Goal: Information Seeking & Learning: Learn about a topic

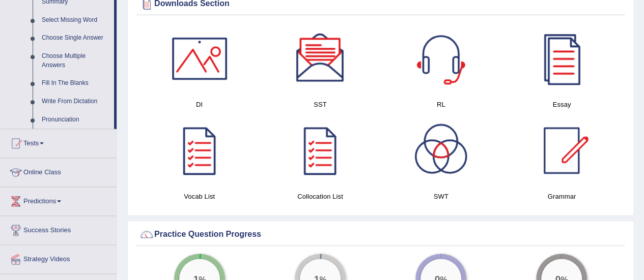
scroll to position [525, 0]
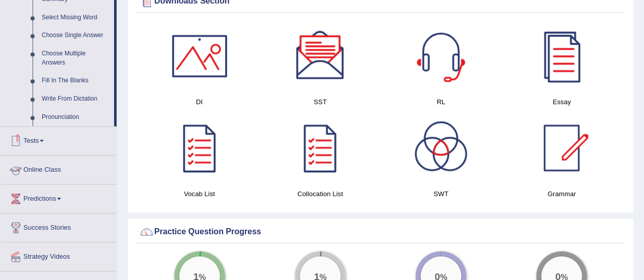
click at [49, 173] on link "Online Class" at bounding box center [59, 168] width 116 height 25
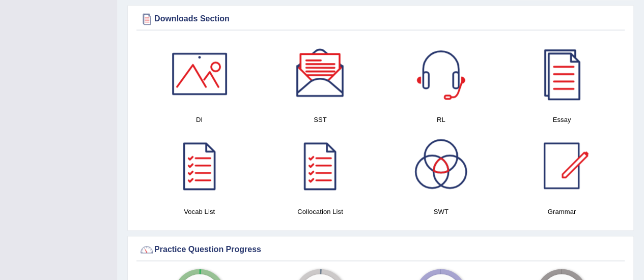
scroll to position [150, 0]
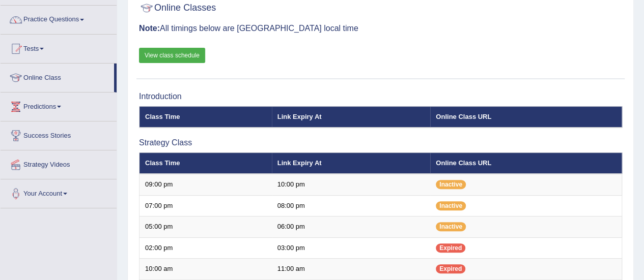
scroll to position [72, 0]
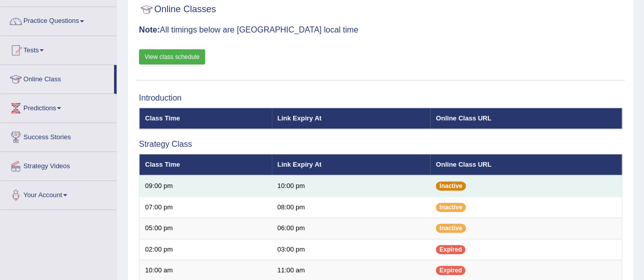
click at [450, 186] on span "Inactive" at bounding box center [451, 186] width 30 height 9
click at [443, 186] on span "Inactive" at bounding box center [451, 186] width 30 height 9
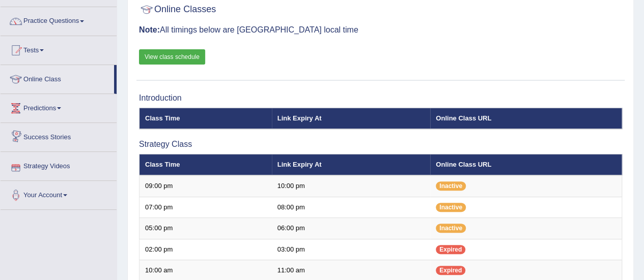
click at [27, 167] on link "Strategy Videos" at bounding box center [59, 164] width 116 height 25
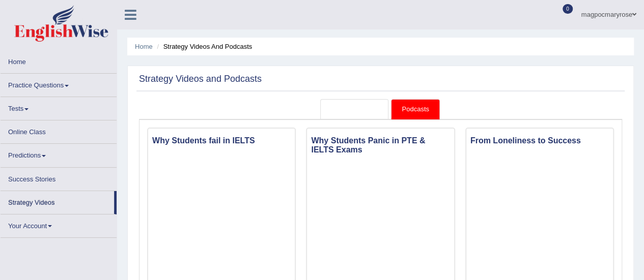
click at [351, 110] on link "Strategy Videos" at bounding box center [354, 109] width 68 height 21
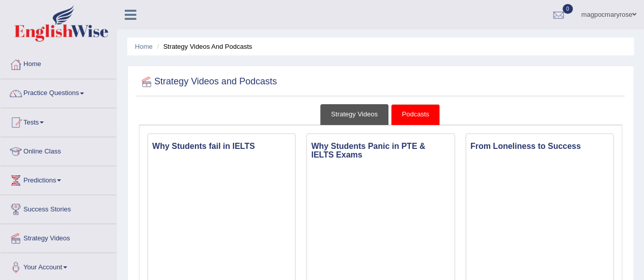
click at [377, 120] on link "Strategy Videos" at bounding box center [354, 114] width 68 height 21
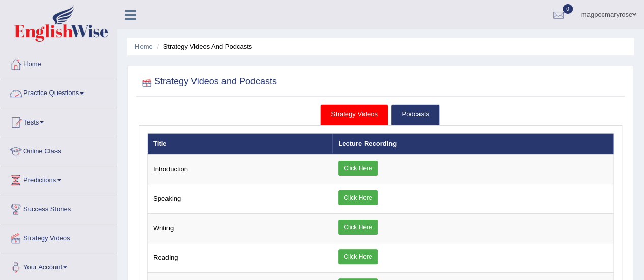
click at [56, 90] on link "Practice Questions" at bounding box center [59, 91] width 116 height 25
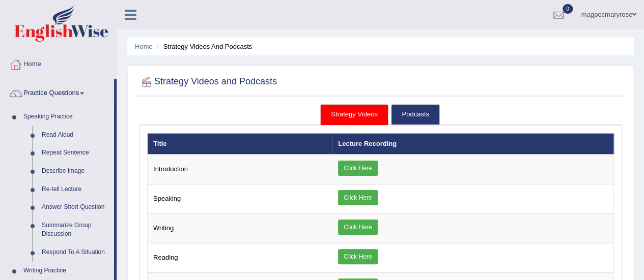
click at [59, 135] on link "Read Aloud" at bounding box center [75, 135] width 77 height 18
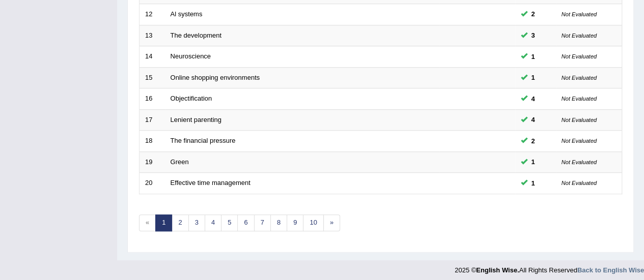
scroll to position [388, 0]
click at [179, 218] on link "2" at bounding box center [180, 222] width 17 height 17
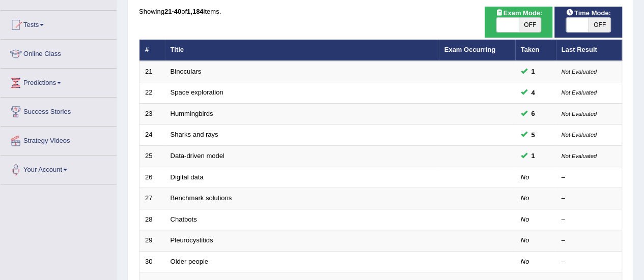
scroll to position [104, 0]
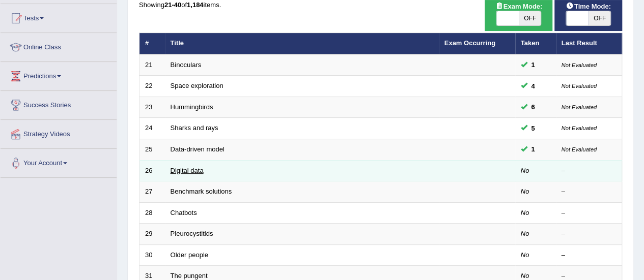
click at [178, 167] on link "Digital data" at bounding box center [187, 171] width 33 height 8
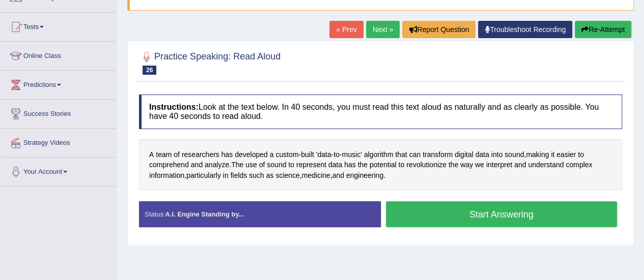
scroll to position [102, 0]
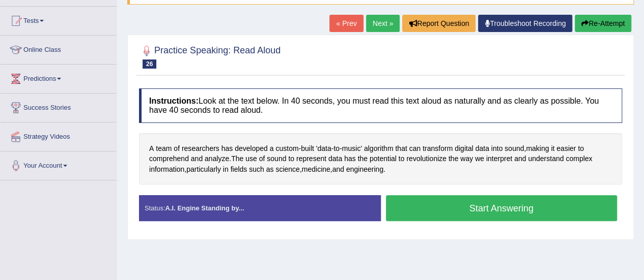
click at [454, 203] on button "Start Answering" at bounding box center [502, 208] width 232 height 26
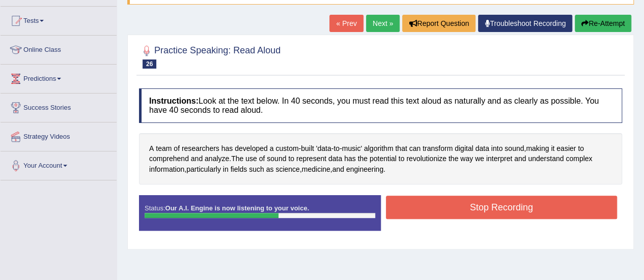
click at [454, 203] on button "Stop Recording" at bounding box center [502, 207] width 232 height 23
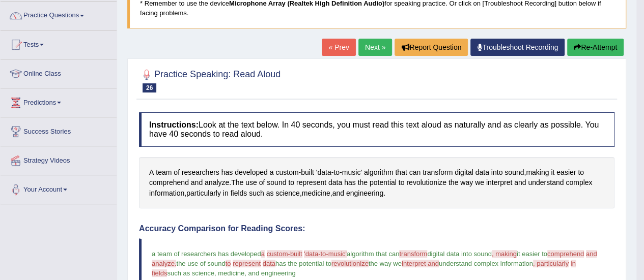
scroll to position [60, 0]
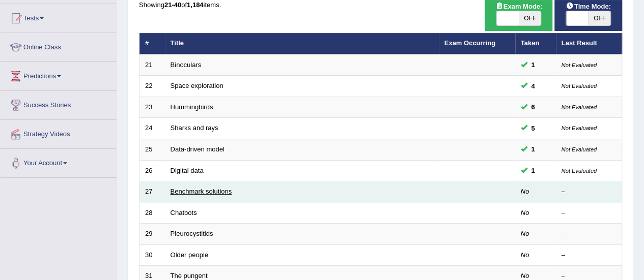
click at [189, 191] on link "Benchmark solutions" at bounding box center [202, 192] width 62 height 8
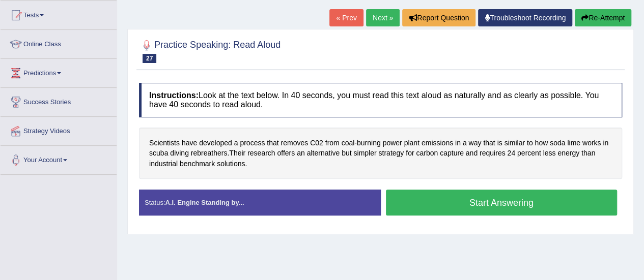
scroll to position [135, 0]
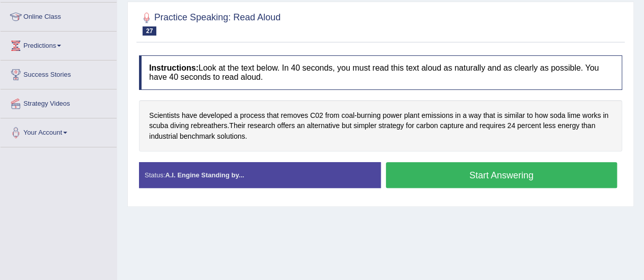
click at [500, 173] on button "Start Answering" at bounding box center [502, 175] width 232 height 26
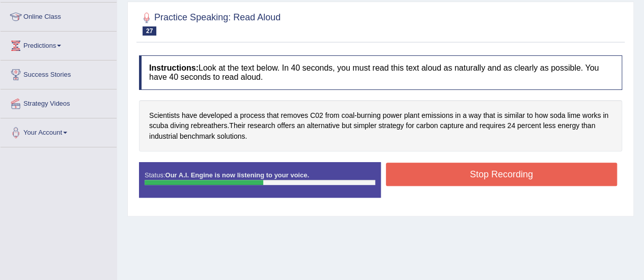
click at [500, 173] on button "Stop Recording" at bounding box center [502, 174] width 232 height 23
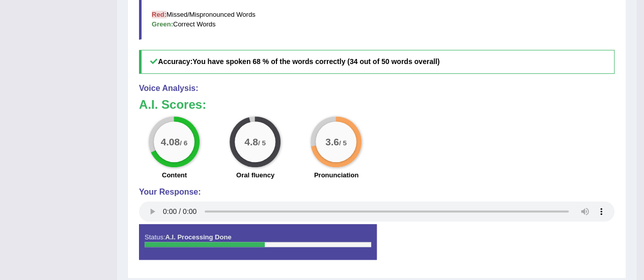
scroll to position [421, 0]
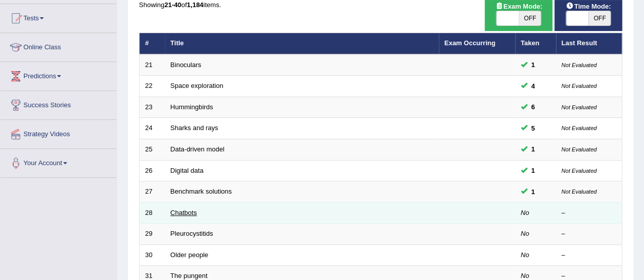
click at [182, 212] on link "Chatbots" at bounding box center [184, 213] width 26 height 8
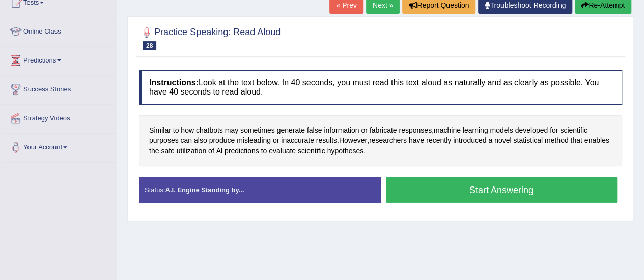
scroll to position [123, 0]
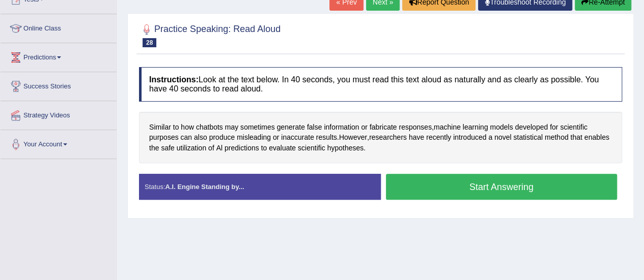
click at [517, 186] on button "Start Answering" at bounding box center [502, 187] width 232 height 26
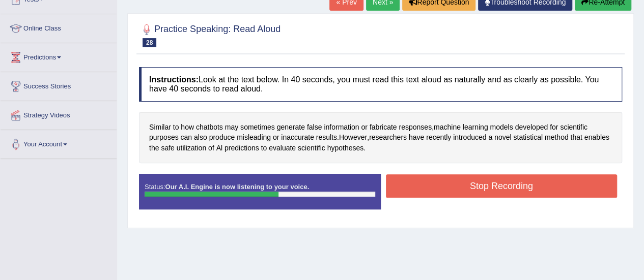
click at [517, 186] on button "Stop Recording" at bounding box center [502, 186] width 232 height 23
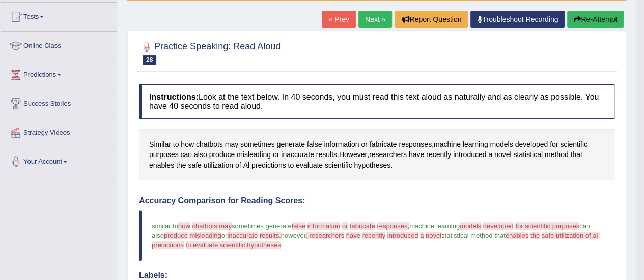
scroll to position [90, 0]
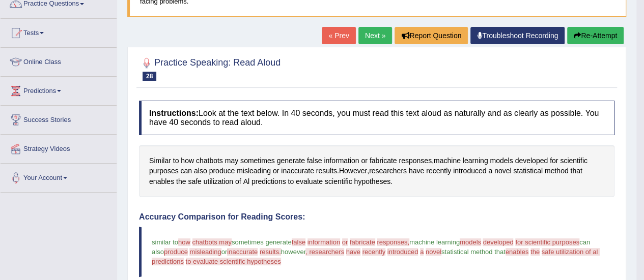
click at [604, 39] on button "Re-Attempt" at bounding box center [595, 35] width 56 height 17
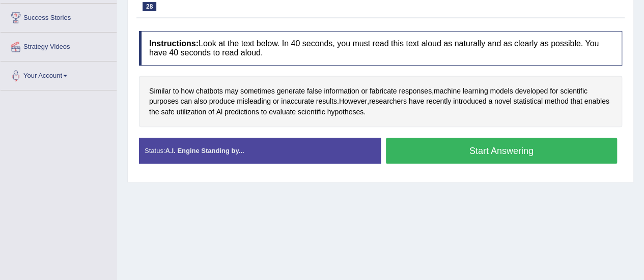
scroll to position [237, 0]
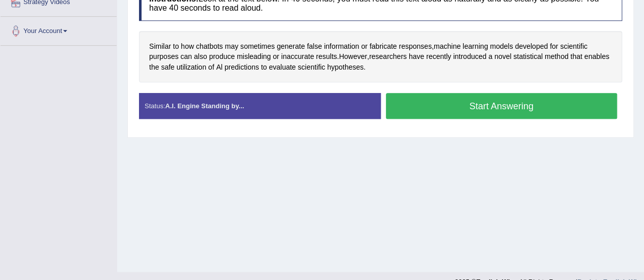
click at [498, 106] on button "Start Answering" at bounding box center [502, 106] width 232 height 26
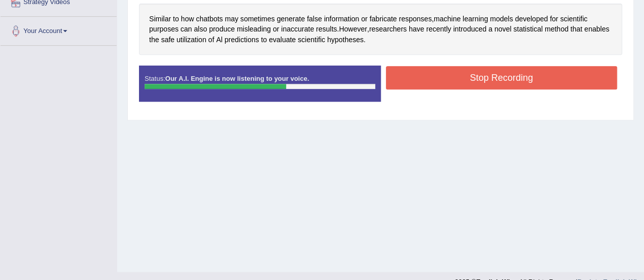
click at [444, 80] on button "Stop Recording" at bounding box center [502, 77] width 232 height 23
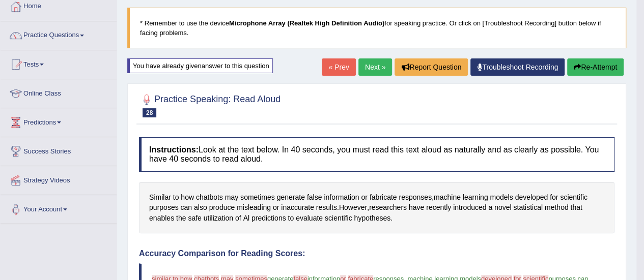
scroll to position [31, 0]
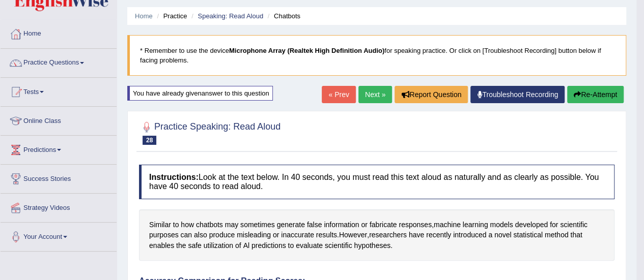
click at [587, 100] on button "Re-Attempt" at bounding box center [595, 94] width 56 height 17
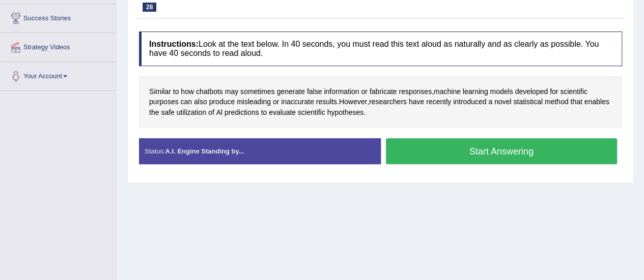
scroll to position [213, 0]
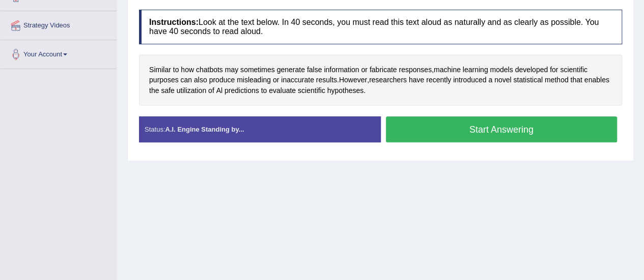
click at [488, 124] on button "Start Answering" at bounding box center [502, 130] width 232 height 26
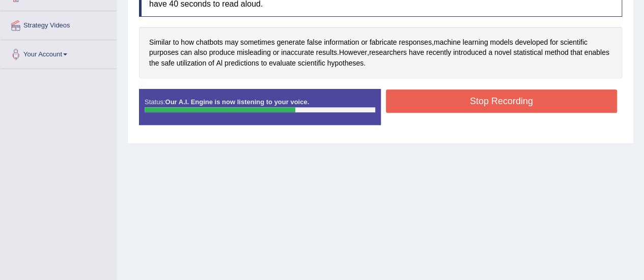
click at [480, 101] on button "Stop Recording" at bounding box center [502, 101] width 232 height 23
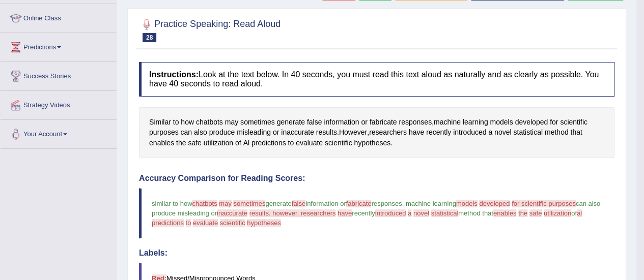
scroll to position [87, 0]
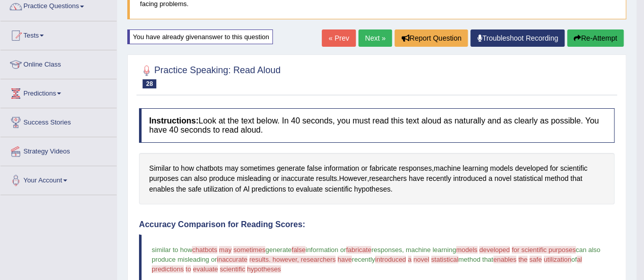
click at [598, 40] on button "Re-Attempt" at bounding box center [595, 38] width 56 height 17
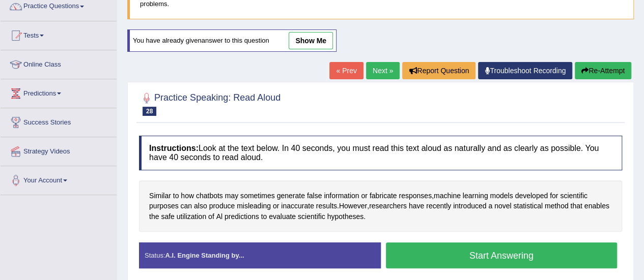
click at [468, 255] on button "Start Answering" at bounding box center [502, 256] width 232 height 26
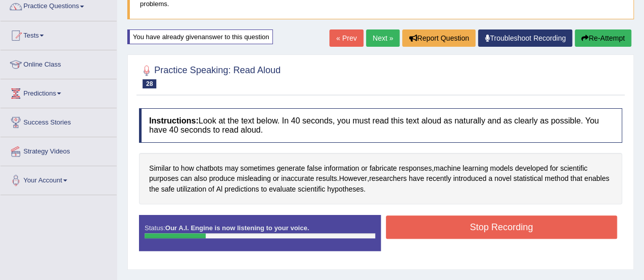
click at [475, 230] on button "Stop Recording" at bounding box center [502, 227] width 232 height 23
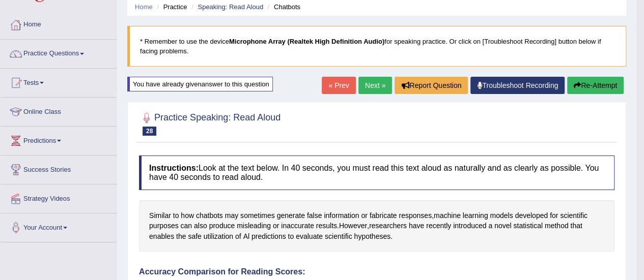
scroll to position [38, 0]
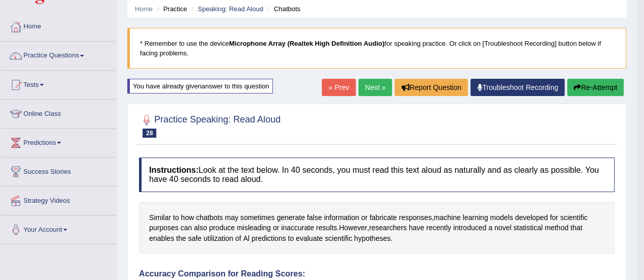
click at [598, 87] on button "Re-Attempt" at bounding box center [595, 87] width 56 height 17
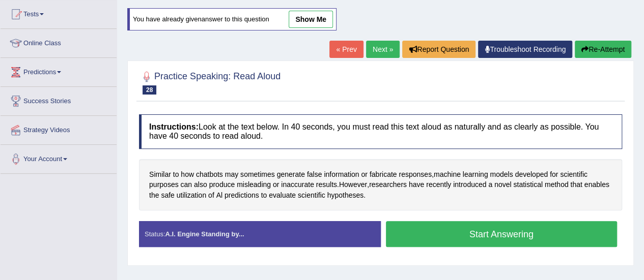
scroll to position [121, 0]
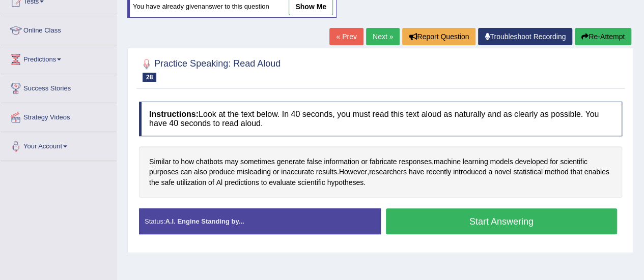
click at [513, 218] on button "Start Answering" at bounding box center [502, 222] width 232 height 26
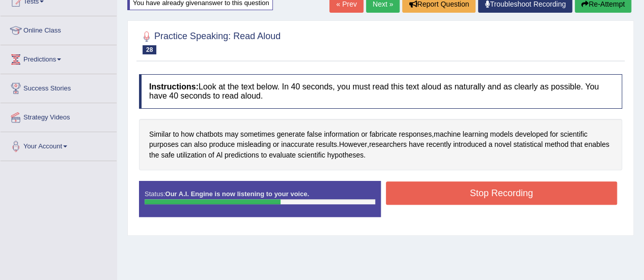
click at [490, 195] on button "Stop Recording" at bounding box center [502, 193] width 232 height 23
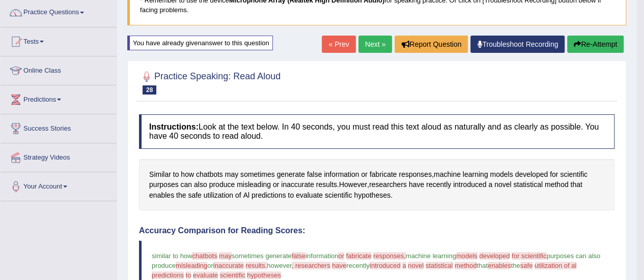
scroll to position [79, 0]
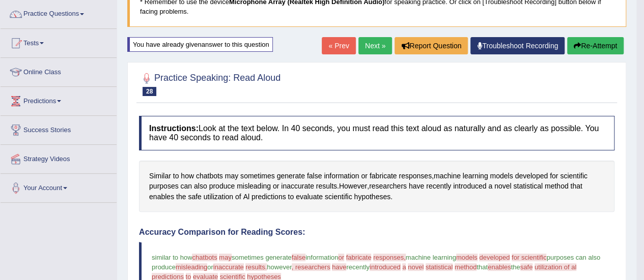
click at [589, 46] on button "Re-Attempt" at bounding box center [595, 45] width 56 height 17
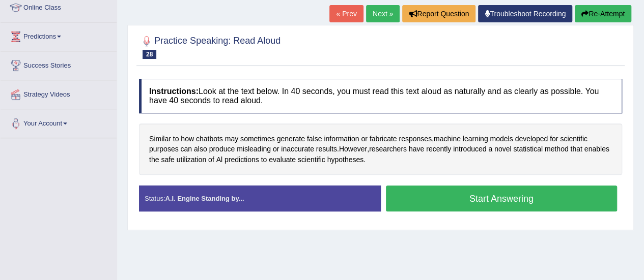
scroll to position [147, 0]
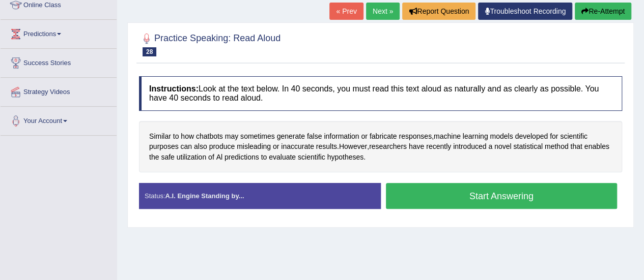
click at [507, 199] on button "Start Answering" at bounding box center [502, 196] width 232 height 26
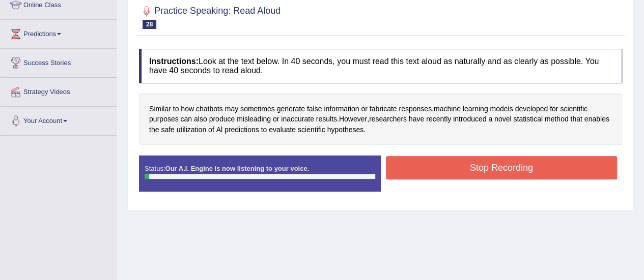
click at [503, 171] on button "Stop Recording" at bounding box center [502, 167] width 232 height 23
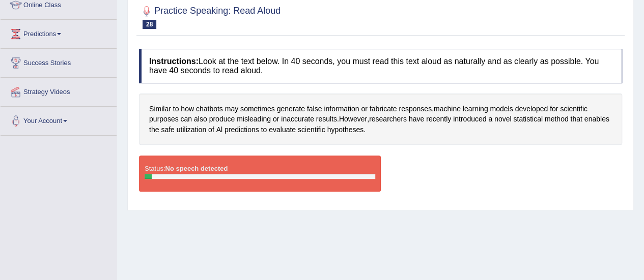
scroll to position [73, 0]
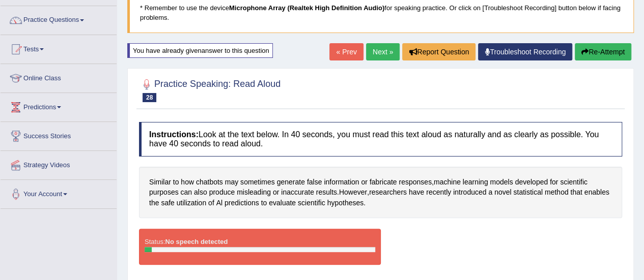
click at [603, 56] on button "Re-Attempt" at bounding box center [603, 51] width 56 height 17
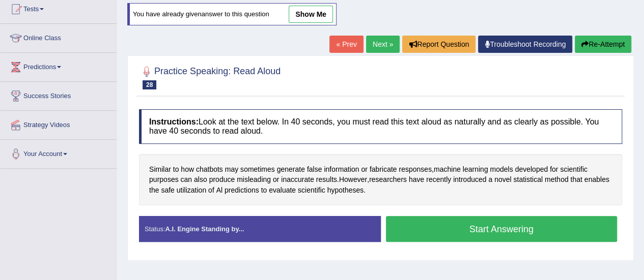
scroll to position [139, 0]
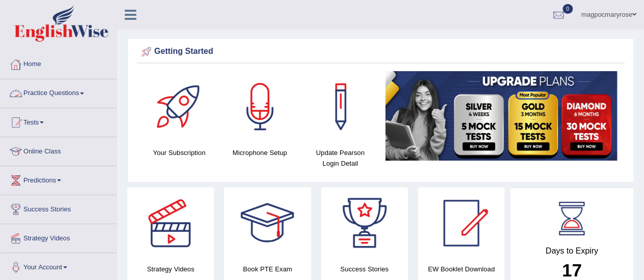
click at [42, 94] on link "Practice Questions" at bounding box center [59, 91] width 116 height 25
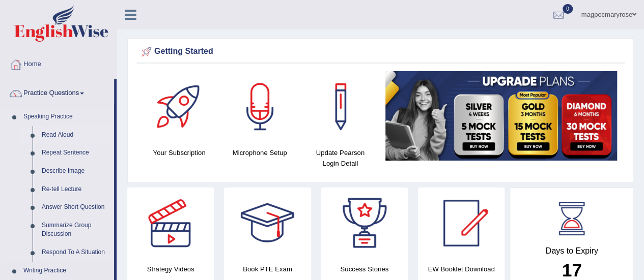
click at [66, 136] on link "Read Aloud" at bounding box center [75, 135] width 77 height 18
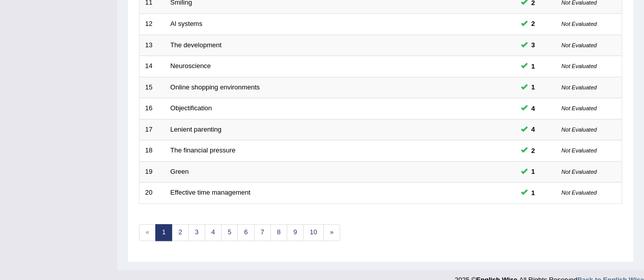
scroll to position [388, 0]
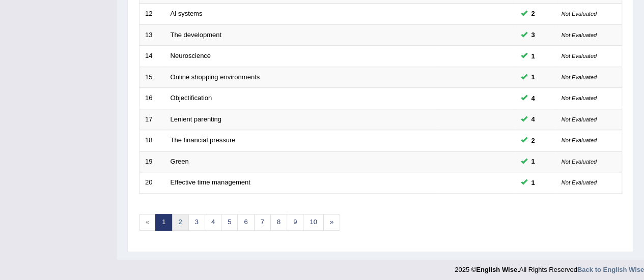
click at [179, 218] on link "2" at bounding box center [180, 222] width 17 height 17
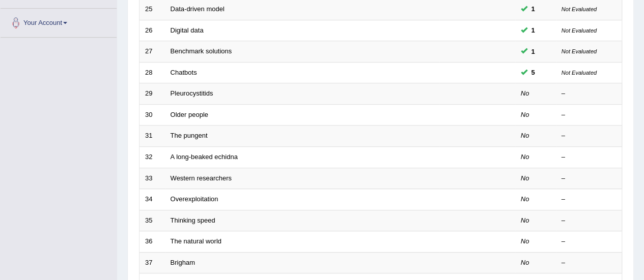
scroll to position [238, 0]
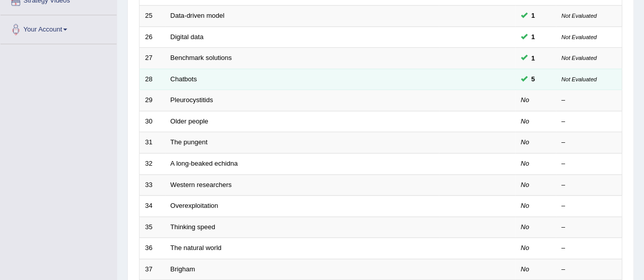
click at [165, 77] on td "Chatbots" at bounding box center [302, 79] width 274 height 21
click at [175, 77] on link "Chatbots" at bounding box center [184, 79] width 26 height 8
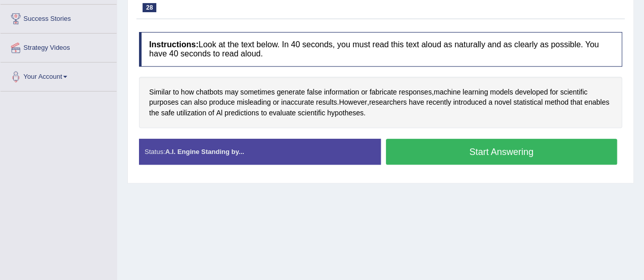
scroll to position [187, 0]
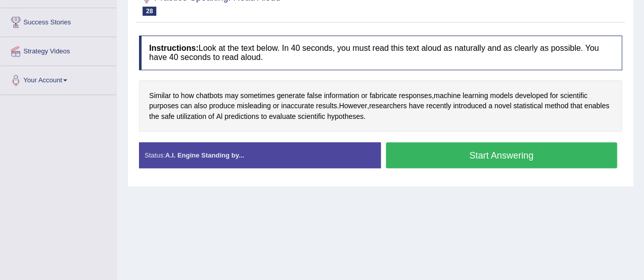
click at [417, 160] on button "Start Answering" at bounding box center [502, 156] width 232 height 26
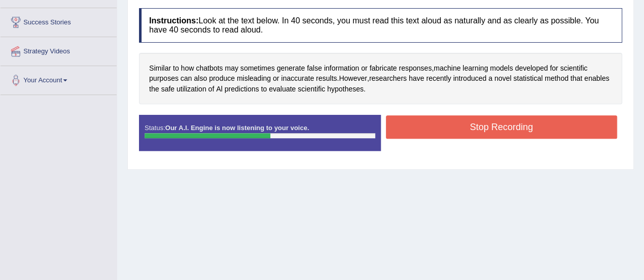
click at [432, 128] on button "Stop Recording" at bounding box center [502, 127] width 232 height 23
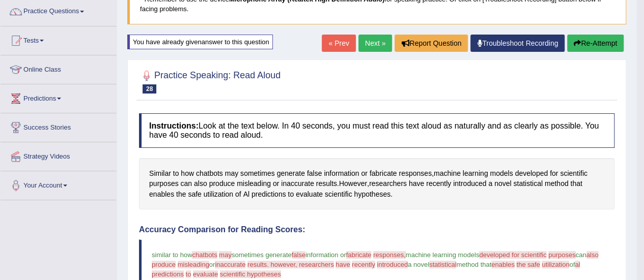
scroll to position [79, 0]
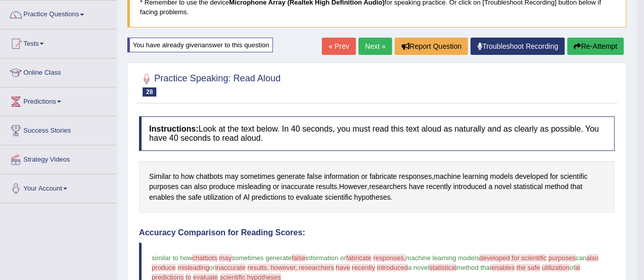
click at [583, 45] on button "Re-Attempt" at bounding box center [595, 46] width 56 height 17
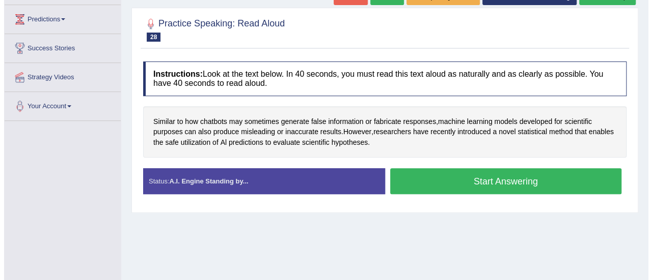
scroll to position [164, 0]
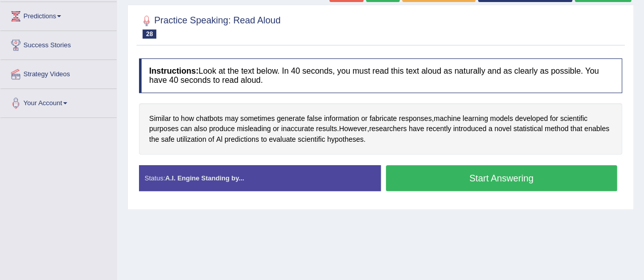
click at [462, 172] on button "Start Answering" at bounding box center [502, 178] width 232 height 26
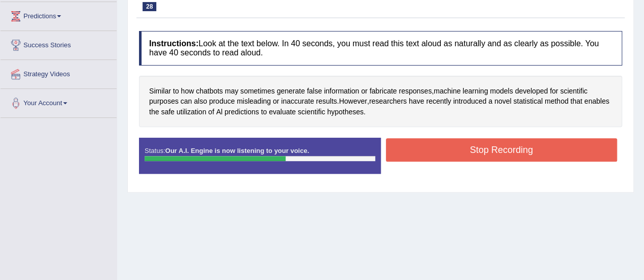
click at [467, 151] on button "Stop Recording" at bounding box center [502, 149] width 232 height 23
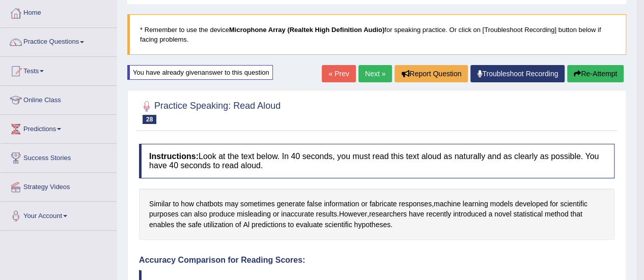
scroll to position [33, 0]
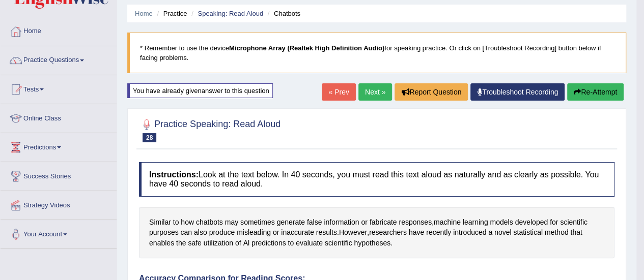
click at [603, 89] on button "Re-Attempt" at bounding box center [595, 91] width 56 height 17
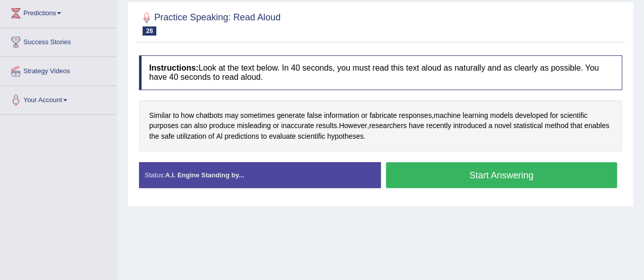
scroll to position [188, 0]
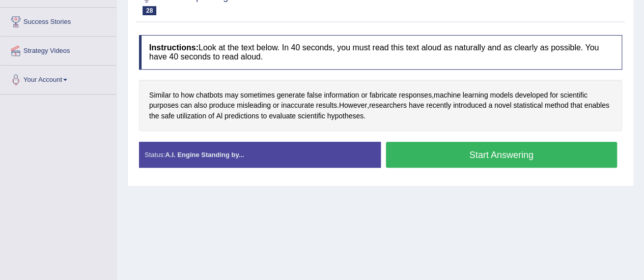
click at [467, 159] on button "Start Answering" at bounding box center [502, 155] width 232 height 26
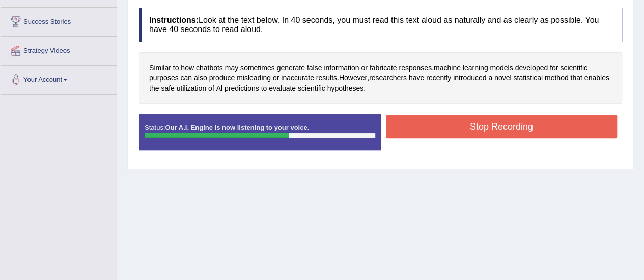
click at [474, 126] on button "Stop Recording" at bounding box center [502, 126] width 232 height 23
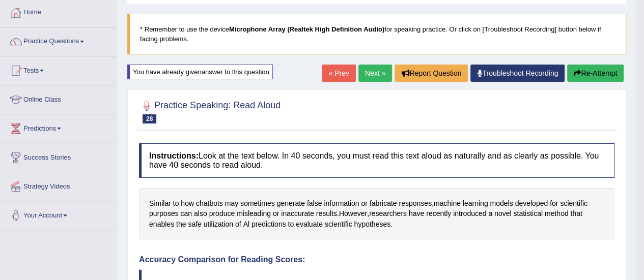
scroll to position [43, 0]
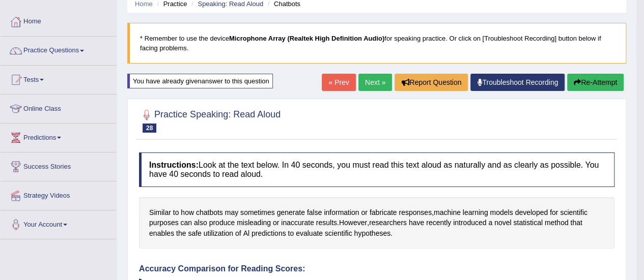
click at [602, 77] on button "Re-Attempt" at bounding box center [595, 82] width 56 height 17
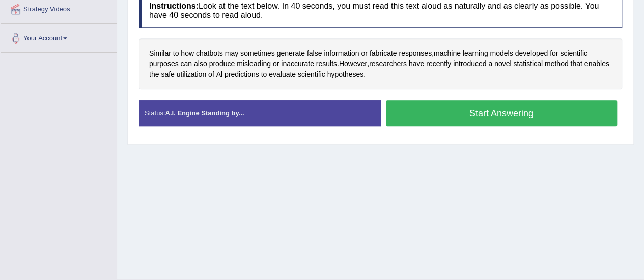
scroll to position [228, 0]
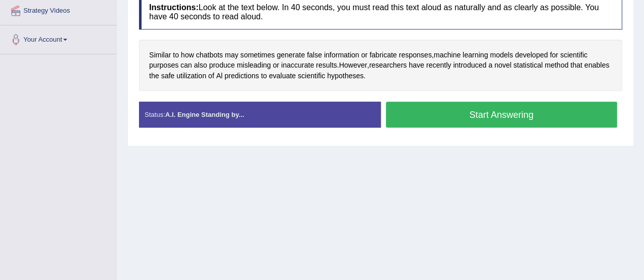
click at [484, 121] on button "Start Answering" at bounding box center [502, 115] width 232 height 26
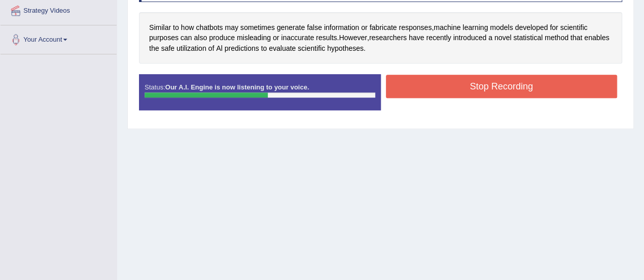
click at [493, 82] on button "Stop Recording" at bounding box center [502, 86] width 232 height 23
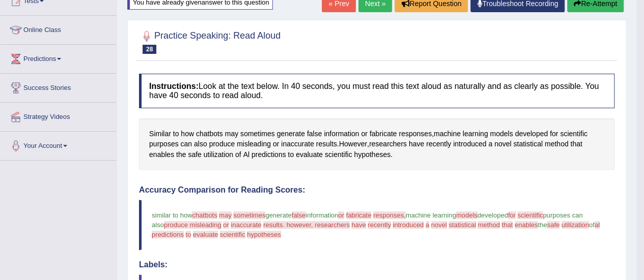
scroll to position [109, 0]
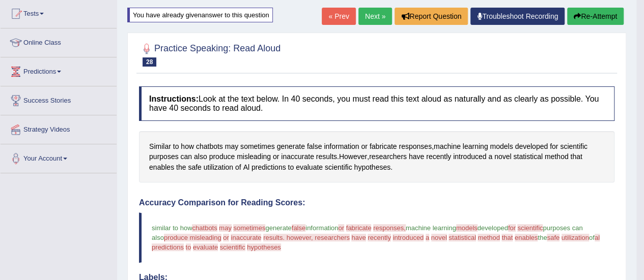
click at [597, 19] on button "Re-Attempt" at bounding box center [595, 16] width 56 height 17
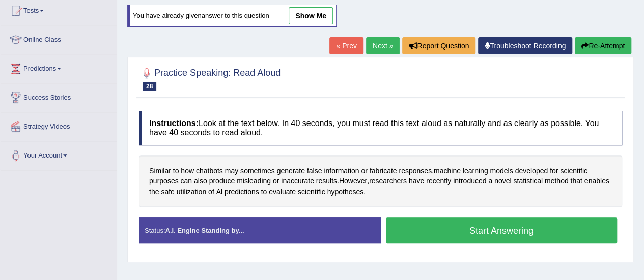
click at [506, 231] on button "Start Answering" at bounding box center [502, 231] width 232 height 26
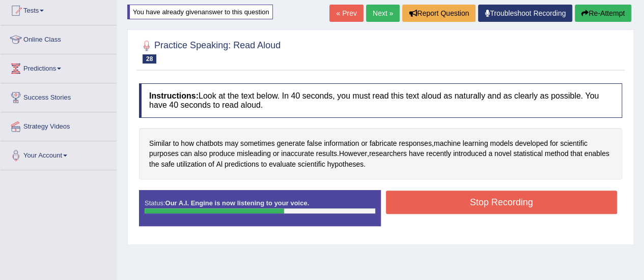
click at [510, 199] on button "Stop Recording" at bounding box center [502, 202] width 232 height 23
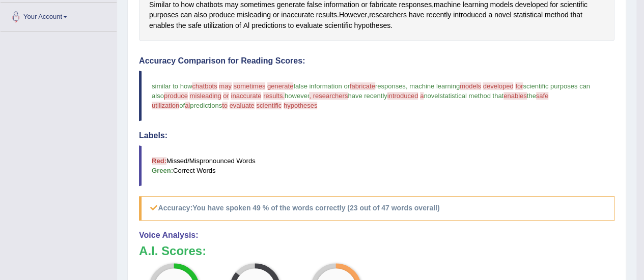
scroll to position [254, 0]
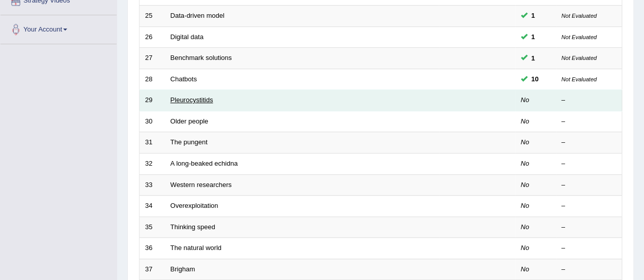
click at [187, 100] on link "Pleurocystitids" at bounding box center [192, 100] width 43 height 8
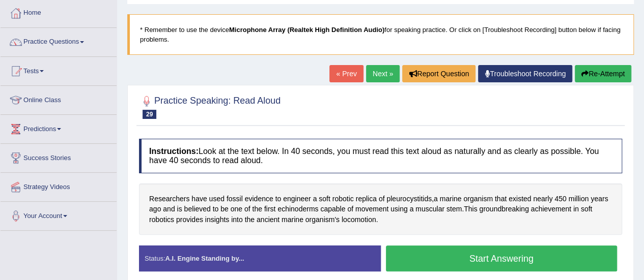
scroll to position [52, 0]
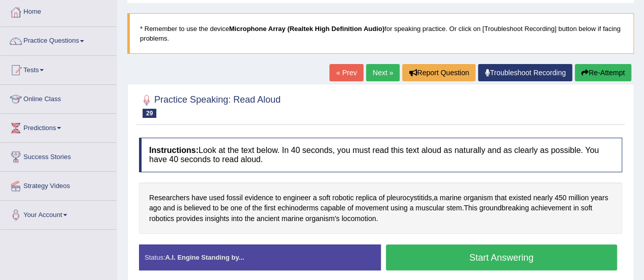
click at [429, 255] on button "Start Answering" at bounding box center [502, 258] width 232 height 26
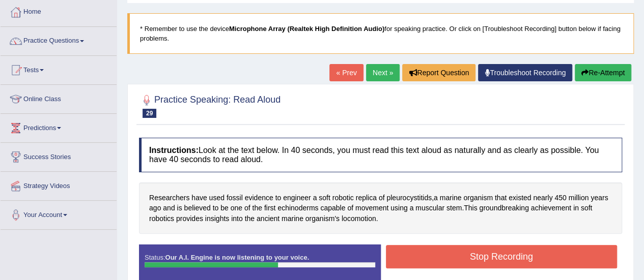
click at [429, 255] on button "Stop Recording" at bounding box center [502, 256] width 232 height 23
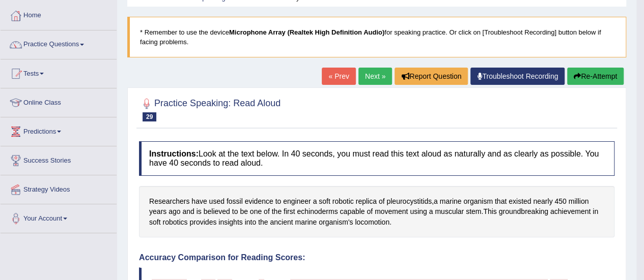
scroll to position [49, 0]
click at [597, 78] on button "Re-Attempt" at bounding box center [595, 76] width 56 height 17
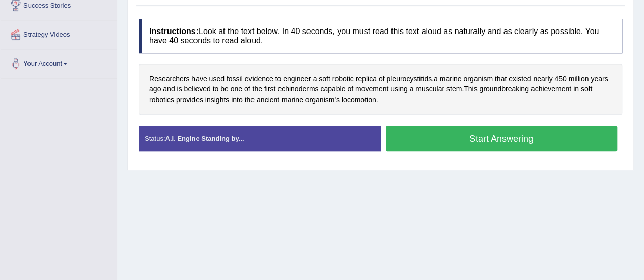
scroll to position [208, 0]
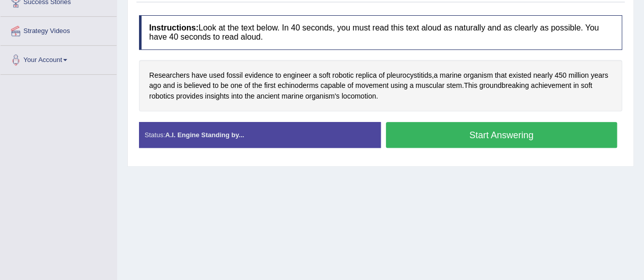
click at [472, 142] on button "Start Answering" at bounding box center [502, 135] width 232 height 26
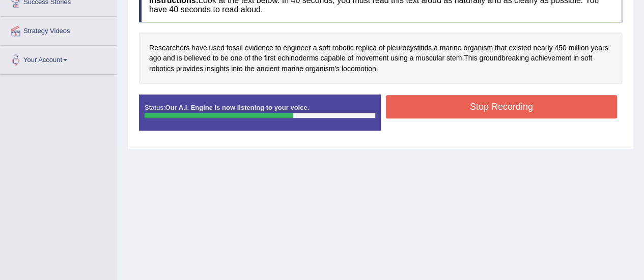
click at [495, 102] on button "Stop Recording" at bounding box center [502, 106] width 232 height 23
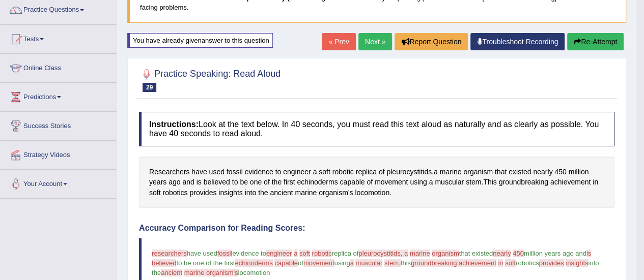
scroll to position [80, 0]
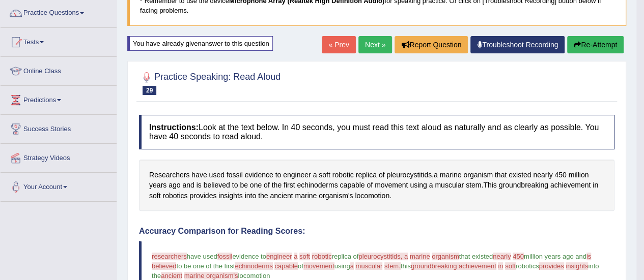
click at [597, 42] on button "Re-Attempt" at bounding box center [595, 44] width 56 height 17
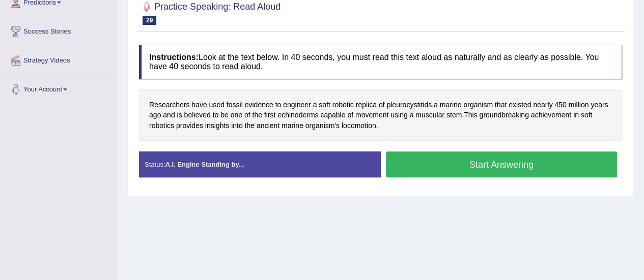
scroll to position [180, 0]
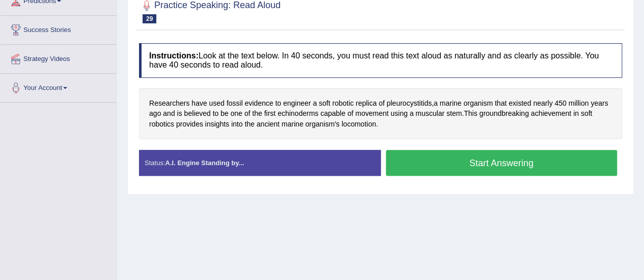
click at [519, 165] on button "Start Answering" at bounding box center [502, 163] width 232 height 26
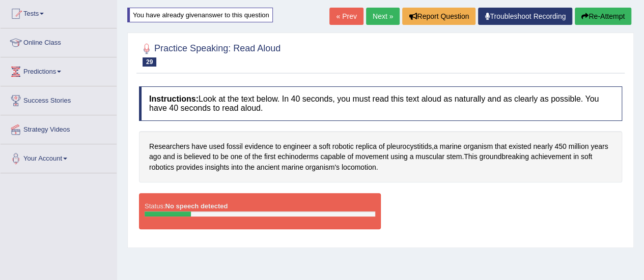
scroll to position [106, 0]
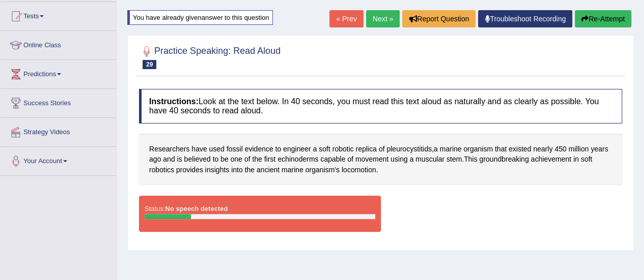
click at [616, 21] on button "Re-Attempt" at bounding box center [603, 18] width 56 height 17
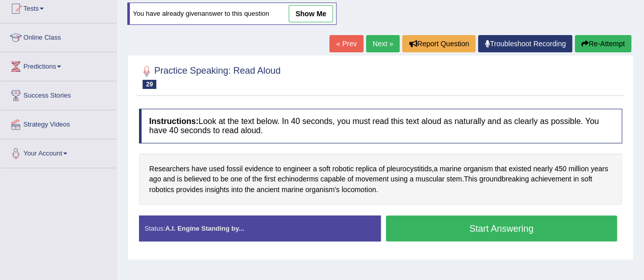
click at [530, 229] on button "Start Answering" at bounding box center [502, 229] width 232 height 26
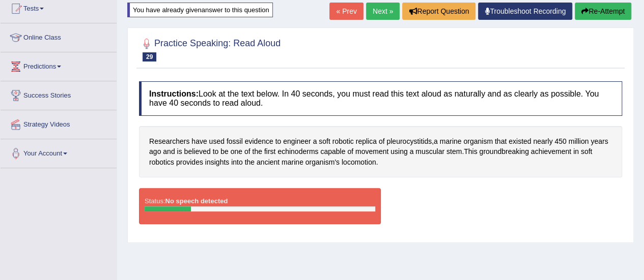
click at [533, 17] on link "Troubleshoot Recording" at bounding box center [525, 11] width 94 height 17
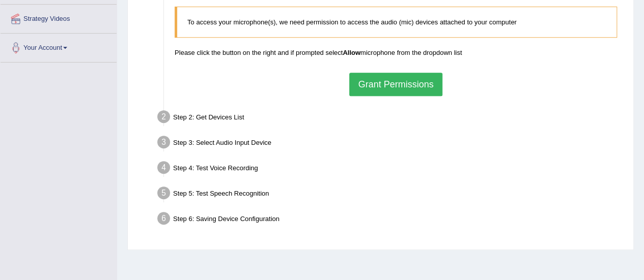
scroll to position [221, 0]
click at [401, 88] on button "Grant Permissions" at bounding box center [395, 83] width 93 height 23
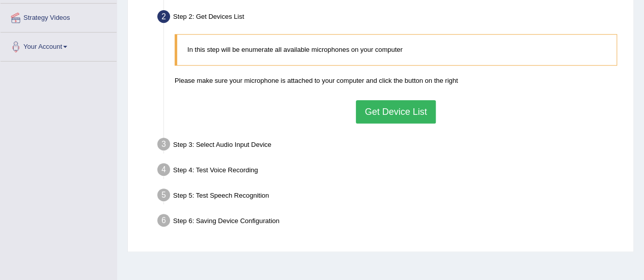
click at [393, 107] on button "Get Device List" at bounding box center [395, 111] width 79 height 23
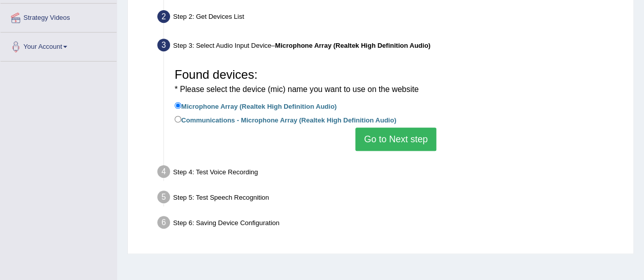
click at [392, 137] on button "Go to Next step" at bounding box center [395, 139] width 81 height 23
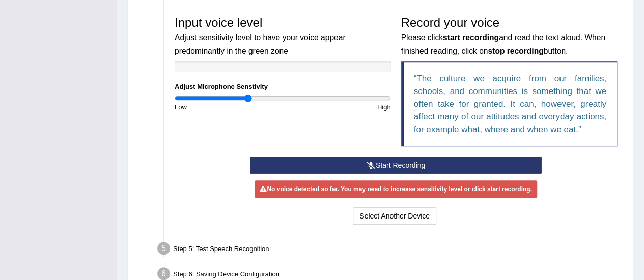
scroll to position [305, 0]
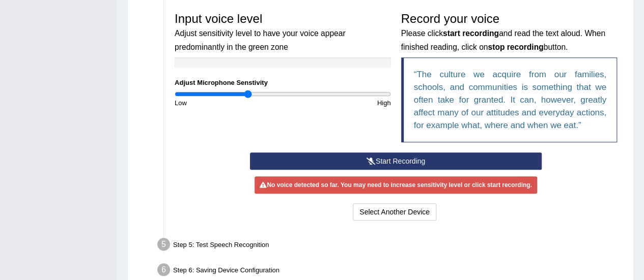
click at [415, 163] on button "Start Recording" at bounding box center [396, 161] width 292 height 17
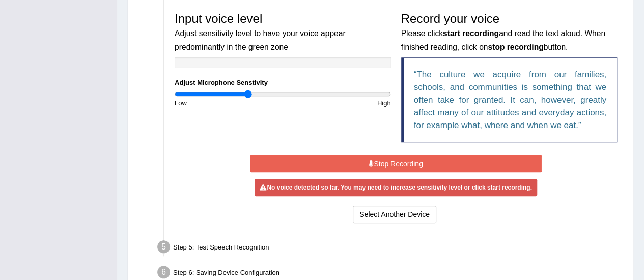
click at [347, 159] on button "Stop Recording" at bounding box center [396, 163] width 292 height 17
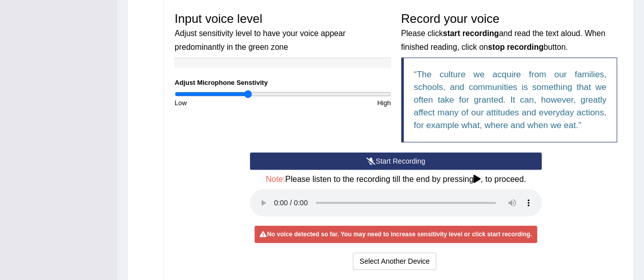
click at [329, 156] on button "Start Recording" at bounding box center [396, 161] width 292 height 17
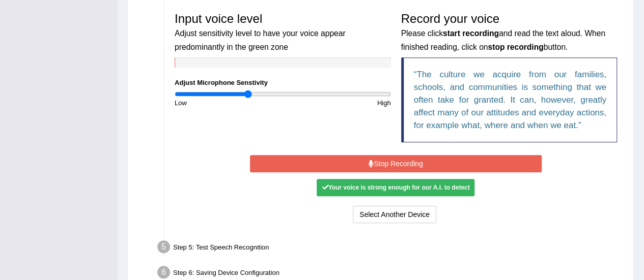
click at [346, 188] on div "Your voice is strong enough for our A.I. to detect" at bounding box center [396, 187] width 158 height 17
click at [413, 160] on button "Stop Recording" at bounding box center [396, 163] width 292 height 17
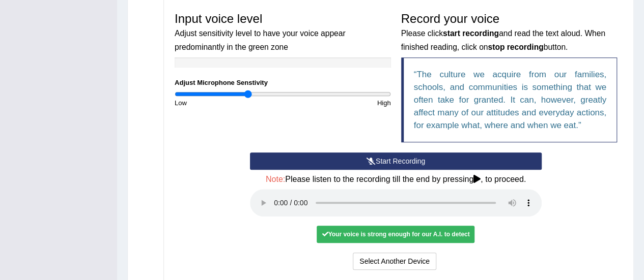
click at [328, 161] on button "Start Recording" at bounding box center [396, 161] width 292 height 17
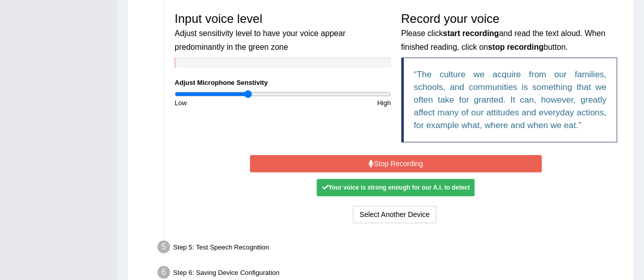
click at [328, 161] on button "Stop Recording" at bounding box center [396, 163] width 292 height 17
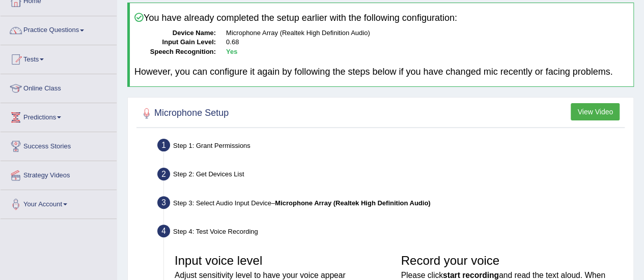
scroll to position [0, 0]
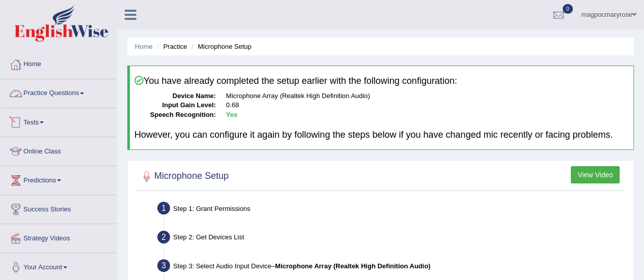
click at [43, 96] on link "Practice Questions" at bounding box center [59, 91] width 116 height 25
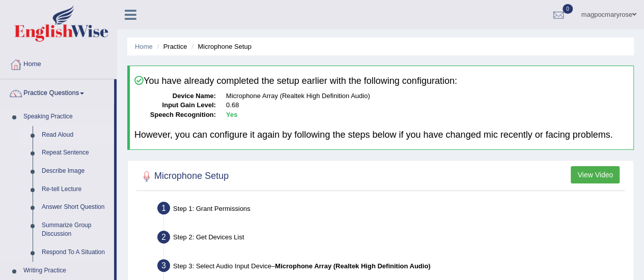
click at [60, 134] on link "Read Aloud" at bounding box center [75, 135] width 77 height 18
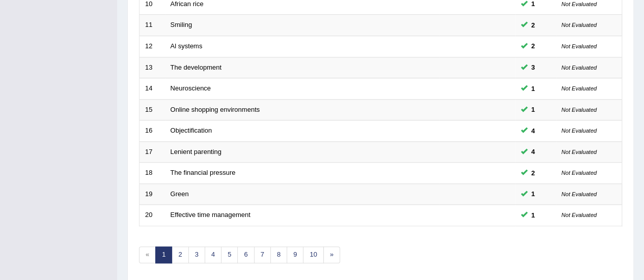
scroll to position [388, 0]
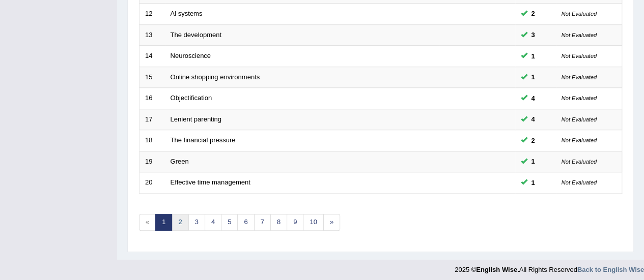
click at [183, 218] on link "2" at bounding box center [180, 222] width 17 height 17
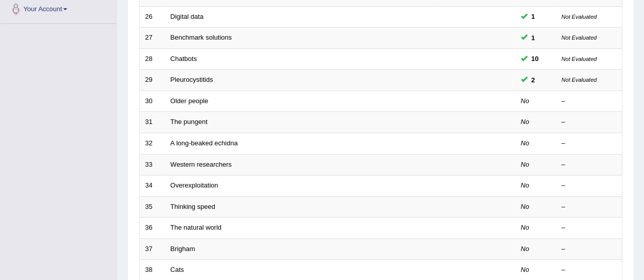
scroll to position [258, 0]
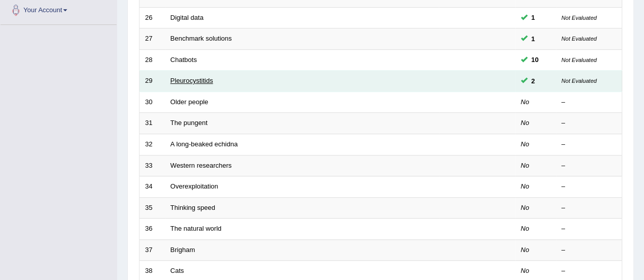
click at [184, 79] on link "Pleurocystitids" at bounding box center [192, 81] width 43 height 8
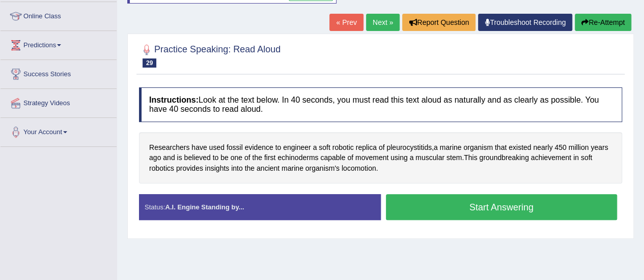
scroll to position [139, 0]
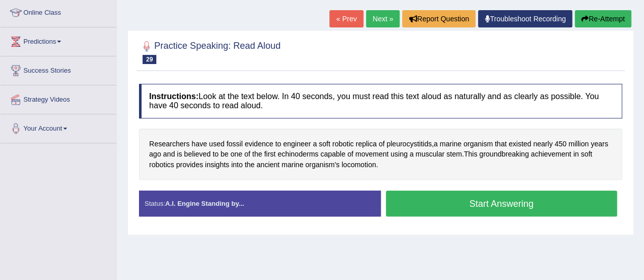
click at [467, 206] on button "Start Answering" at bounding box center [502, 204] width 232 height 26
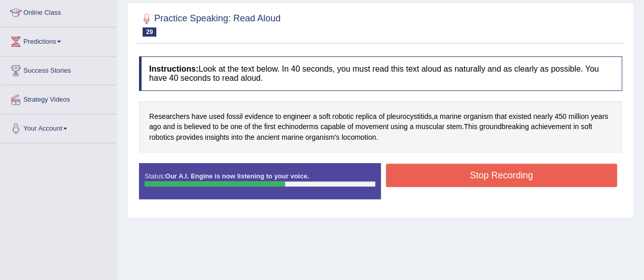
click at [436, 177] on button "Stop Recording" at bounding box center [502, 175] width 232 height 23
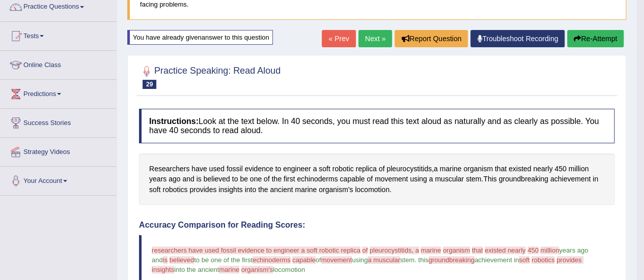
scroll to position [21, 0]
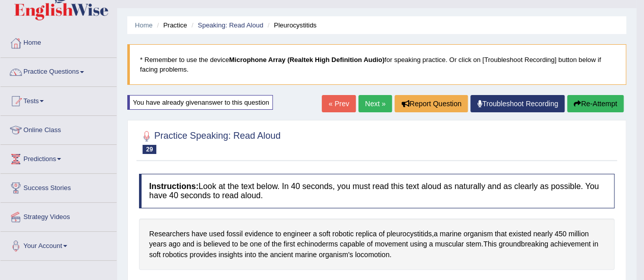
click at [581, 102] on button "Re-Attempt" at bounding box center [595, 103] width 56 height 17
